Goal: Task Accomplishment & Management: Use online tool/utility

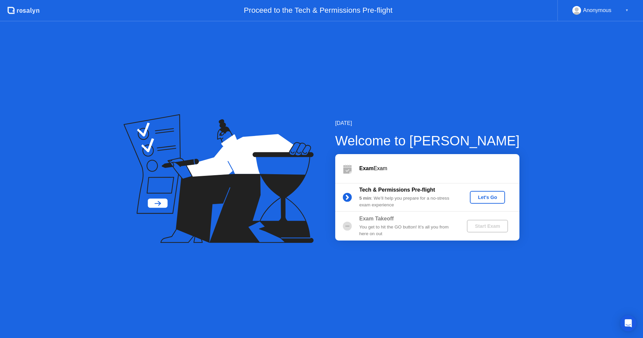
click at [449, 260] on div "[DATE] Welcome to [PERSON_NAME] Exam Exam Tech & Permissions Pre-flight 5 min :…" at bounding box center [321, 179] width 643 height 316
click at [490, 200] on div "Let's Go" at bounding box center [487, 197] width 30 height 5
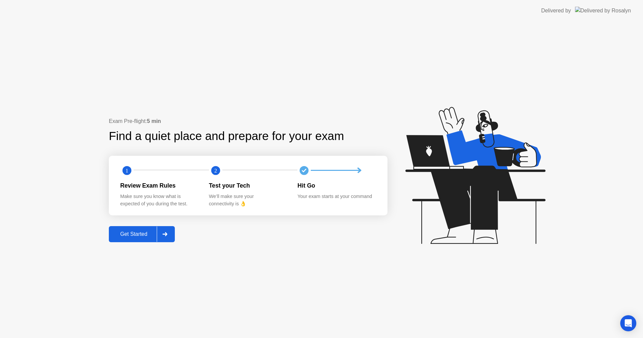
click at [133, 237] on div "Get Started" at bounding box center [134, 234] width 46 height 6
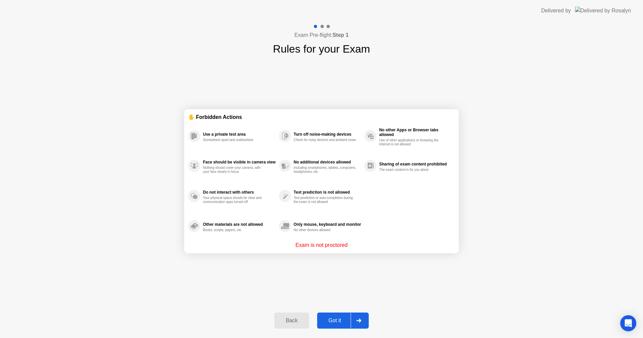
click at [342, 318] on div "Got it" at bounding box center [334, 320] width 31 height 6
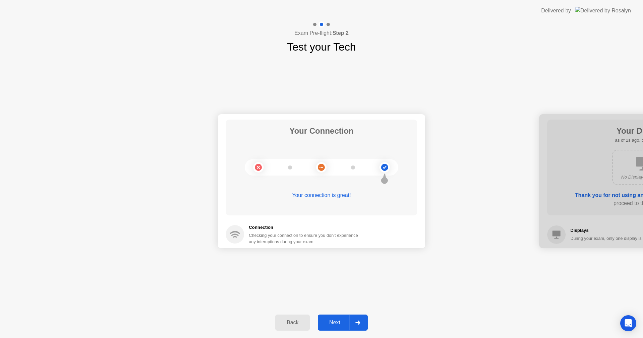
click at [341, 320] on div "Next" at bounding box center [335, 322] width 30 height 6
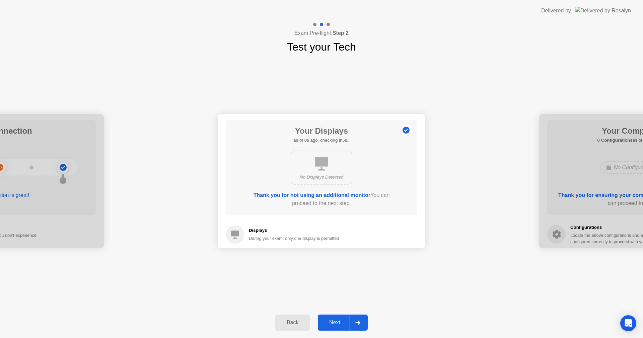
click at [335, 325] on div "Next" at bounding box center [335, 322] width 30 height 6
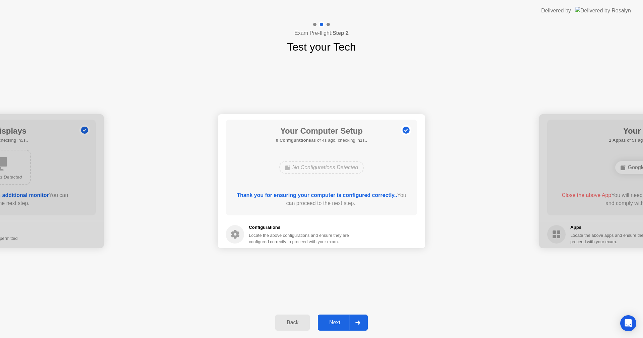
click at [335, 325] on div "Next" at bounding box center [335, 322] width 30 height 6
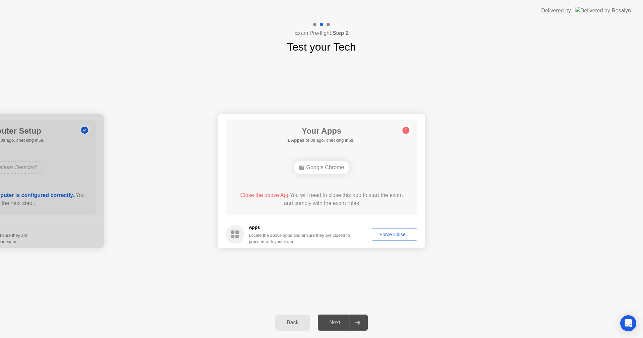
click at [400, 237] on div "Force Close..." at bounding box center [394, 234] width 41 height 5
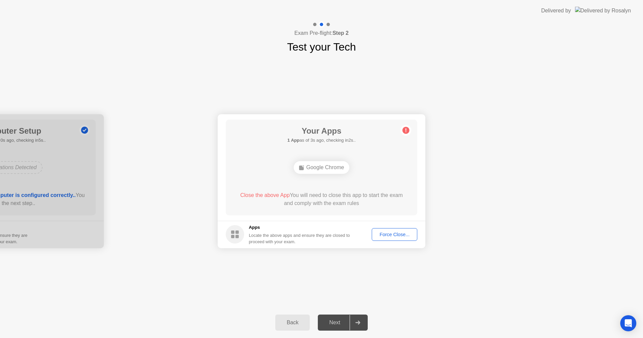
click at [332, 169] on div "Google Chrome" at bounding box center [322, 167] width 56 height 13
click at [388, 232] on div "Force Close..." at bounding box center [394, 234] width 41 height 5
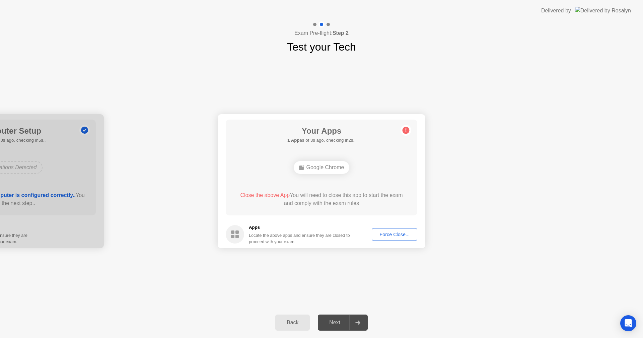
click at [326, 168] on div "Google Chrome" at bounding box center [322, 167] width 56 height 13
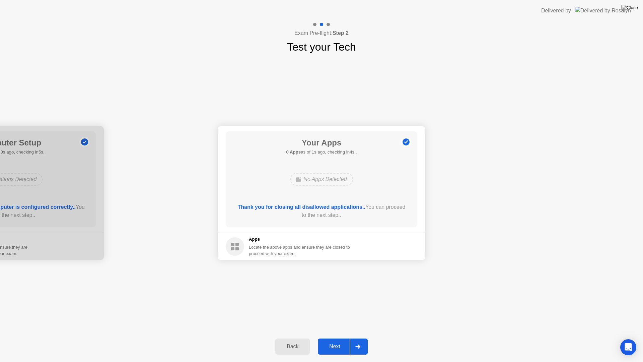
click at [462, 90] on div "Your Connection Your connection is great! Connection Checking your connection t…" at bounding box center [321, 193] width 643 height 276
click at [339, 338] on div "Next" at bounding box center [335, 346] width 30 height 6
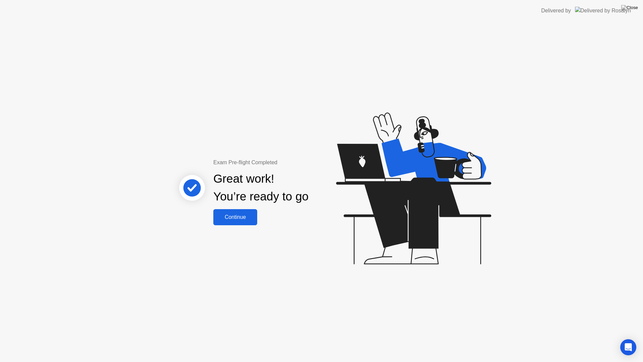
click at [239, 218] on div "Continue" at bounding box center [235, 217] width 40 height 6
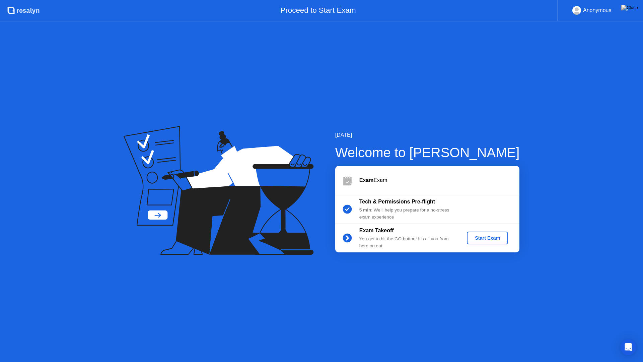
click at [479, 240] on div "Start Exam" at bounding box center [487, 237] width 36 height 5
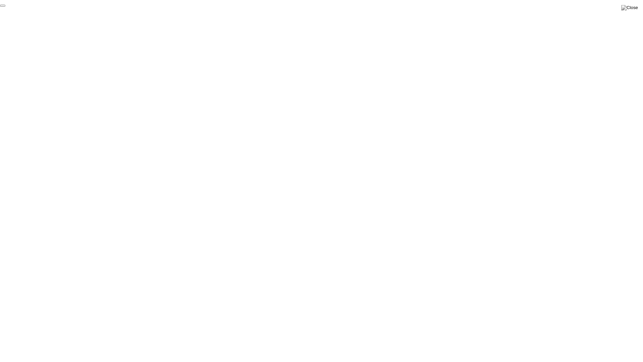
click div "End Proctoring Session"
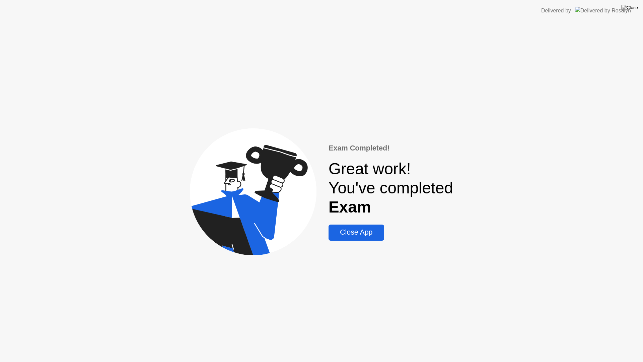
click at [505, 249] on div "Exam Completed! Great work! You've completed Exam Close App" at bounding box center [321, 191] width 643 height 340
click at [370, 232] on div "Close App" at bounding box center [355, 232] width 51 height 8
